Goal: Communication & Community: Participate in discussion

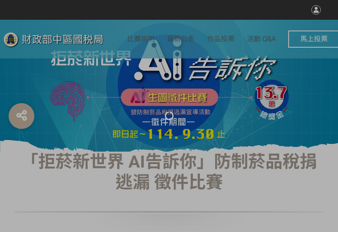
select select "vote"
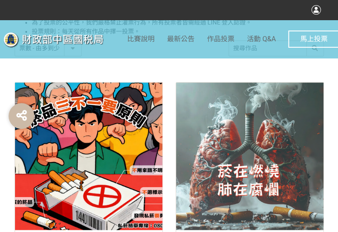
scroll to position [344, 0]
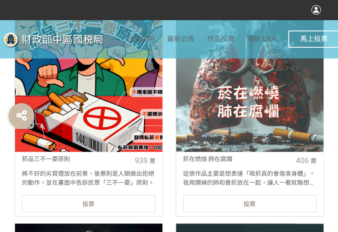
click at [66, 205] on div "投票" at bounding box center [89, 203] width 134 height 17
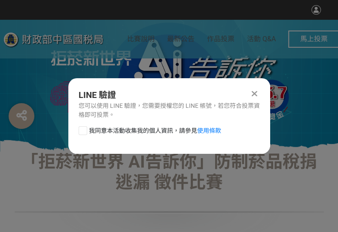
click at [80, 132] on div at bounding box center [83, 130] width 9 height 9
checkbox input "true"
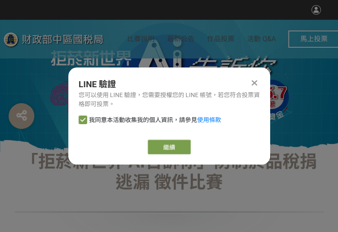
click at [158, 154] on div "LINE 驗證 您可以使用 LINE 驗證，您需要授權您的 LINE 帳號，若您符合投票資格即可投票。 我同意本活動收集我的個人資訊，請參見 使用條款 繼續" at bounding box center [169, 115] width 202 height 97
click at [153, 145] on link "繼續" at bounding box center [169, 147] width 43 height 15
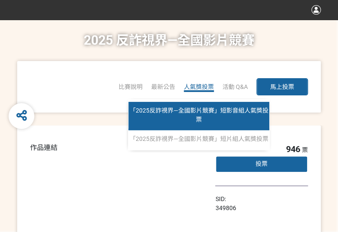
click at [201, 108] on span "「2025反詐視界—全國影片競賽」短影音組人氣獎投票" at bounding box center [199, 115] width 139 height 16
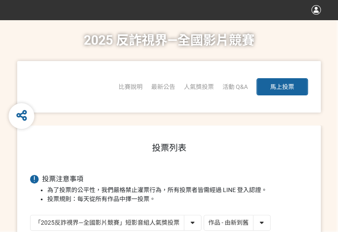
click at [258, 221] on select "作品 - 由新到舊 作品 - 由舊到新 票數 - 由多到少 票數 - 由少到多" at bounding box center [237, 222] width 66 height 15
select select "vote"
click at [204, 215] on select "作品 - 由新到舊 作品 - 由舊到新 票數 - 由多到少 票數 - 由少到多" at bounding box center [237, 222] width 66 height 15
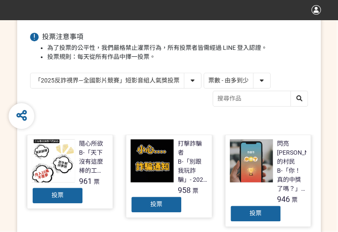
scroll to position [215, 0]
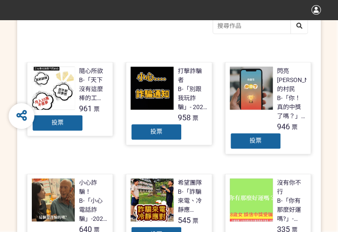
click at [253, 137] on span "投票" at bounding box center [256, 140] width 12 height 7
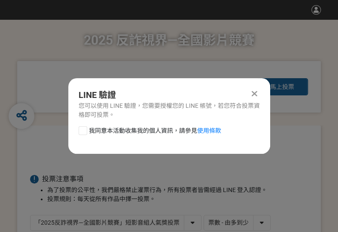
drag, startPoint x: 84, startPoint y: 130, endPoint x: 91, endPoint y: 135, distance: 8.5
click at [83, 130] on div at bounding box center [83, 130] width 9 height 9
checkbox input "true"
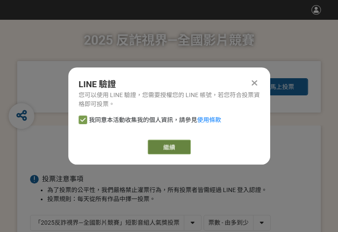
click at [174, 150] on link "繼續" at bounding box center [169, 147] width 43 height 15
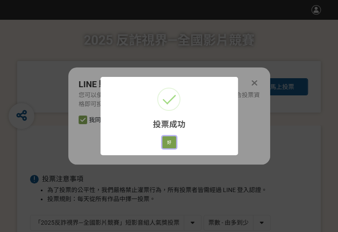
drag, startPoint x: 168, startPoint y: 141, endPoint x: 73, endPoint y: 144, distance: 94.6
click at [167, 141] on button "好" at bounding box center [169, 142] width 14 height 12
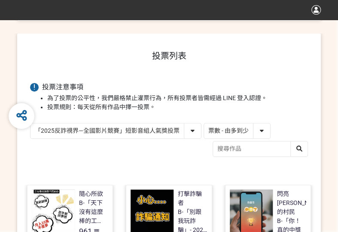
scroll to position [138, 0]
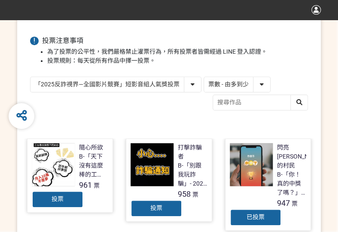
click at [71, 85] on select "「2025反詐視界—全國影片競賽」短影音組人氣獎投票 「2025反詐視界—全國影片競賽」短片組人氣獎投票" at bounding box center [116, 84] width 171 height 15
select select "13146"
click at [31, 77] on select "「2025反詐視界—全國影片競賽」短影音組人氣獎投票 「2025反詐視界—全國影片競賽」短片組人氣獎投票" at bounding box center [116, 84] width 171 height 15
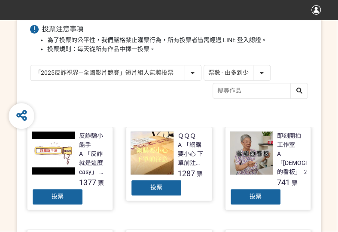
scroll to position [258, 0]
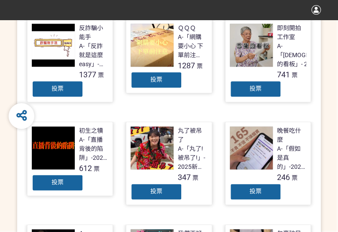
click at [152, 83] on div "投票" at bounding box center [157, 79] width 52 height 17
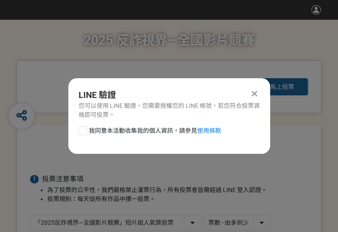
scroll to position [0, 0]
drag, startPoint x: 82, startPoint y: 131, endPoint x: 105, endPoint y: 137, distance: 23.9
click at [82, 131] on div at bounding box center [83, 130] width 9 height 9
checkbox input "true"
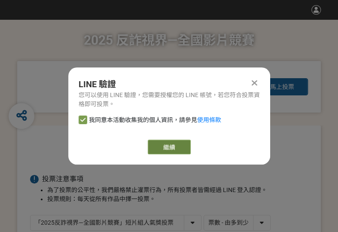
click at [166, 146] on link "繼續" at bounding box center [169, 147] width 43 height 15
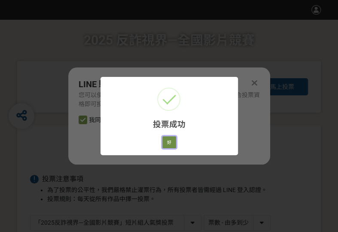
click at [164, 141] on button "好" at bounding box center [169, 142] width 14 height 12
